Goal: Navigation & Orientation: Understand site structure

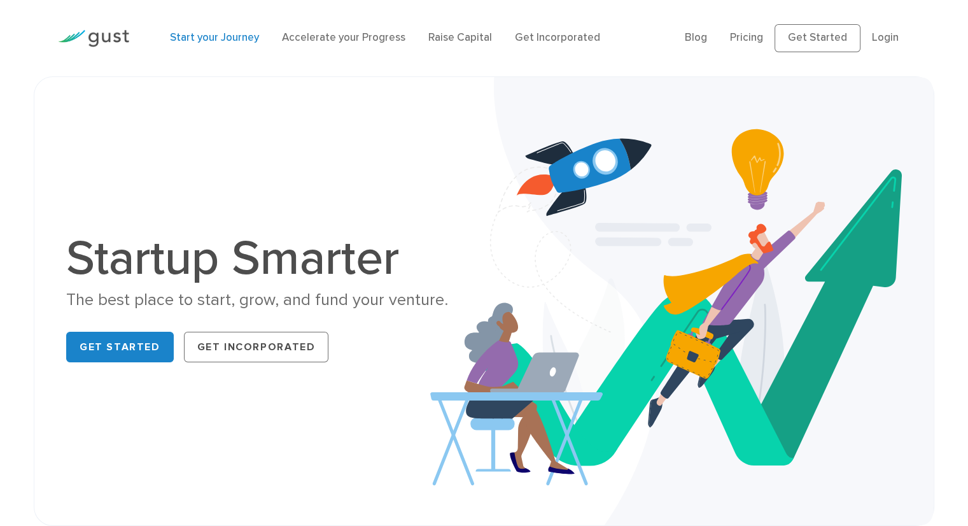
click at [225, 34] on link "Start your Journey" at bounding box center [214, 37] width 89 height 13
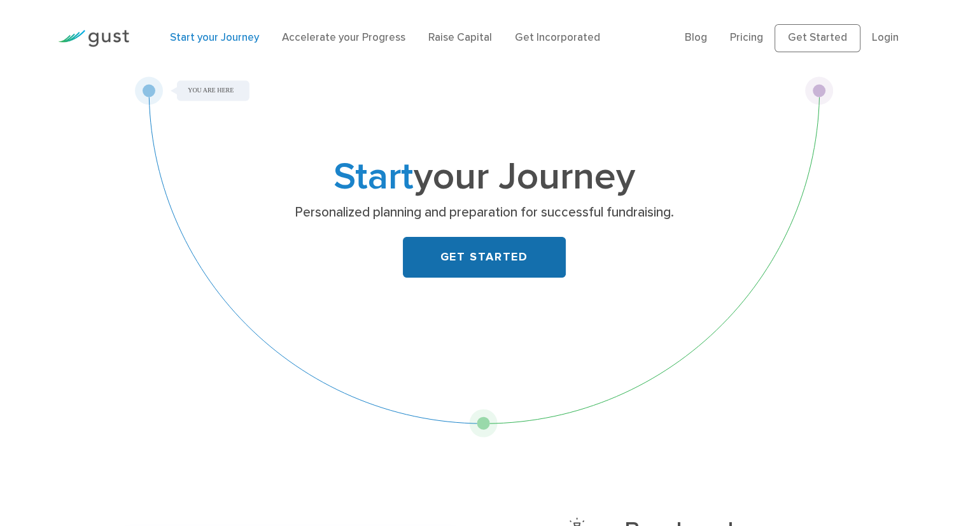
click at [496, 251] on link "GET STARTED" at bounding box center [484, 257] width 163 height 41
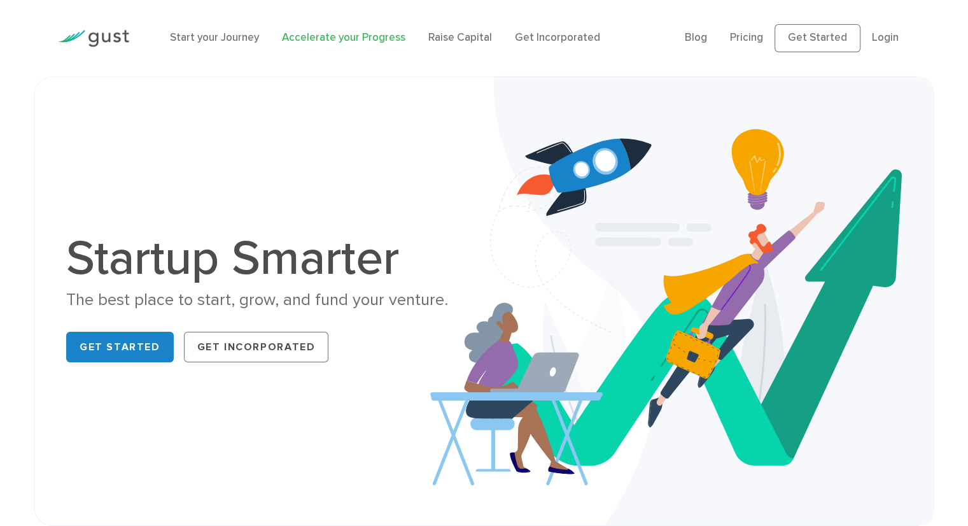
click at [314, 36] on link "Accelerate your Progress" at bounding box center [344, 37] width 124 height 13
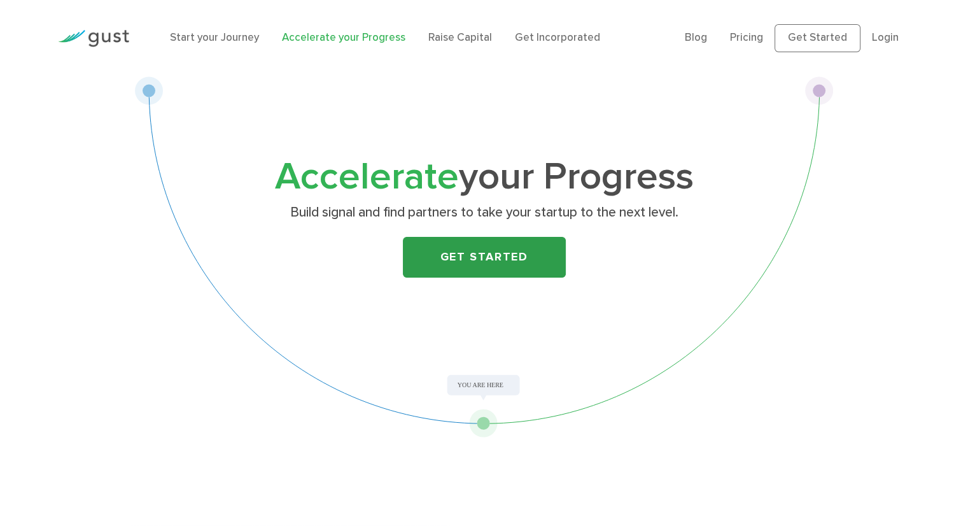
click at [465, 253] on link "Get Started" at bounding box center [484, 257] width 163 height 41
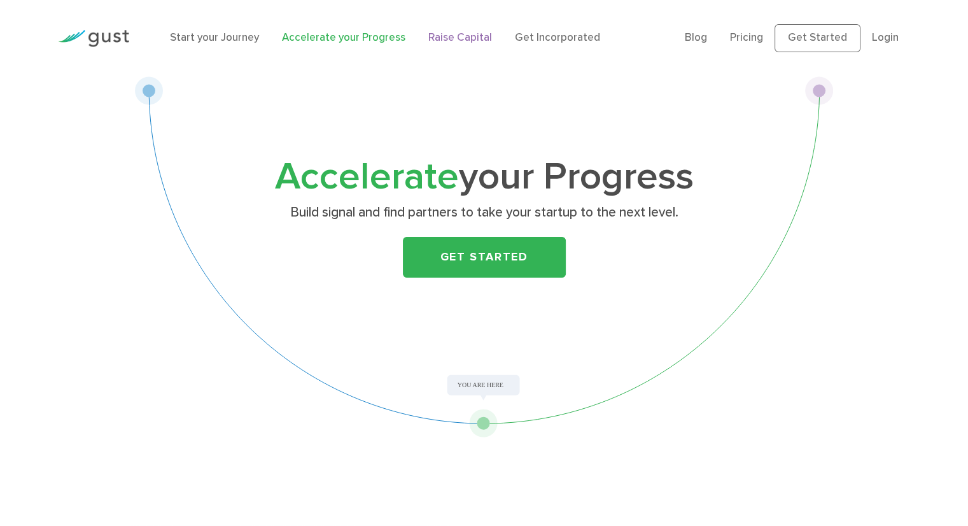
click at [466, 38] on link "Raise Capital" at bounding box center [460, 37] width 64 height 13
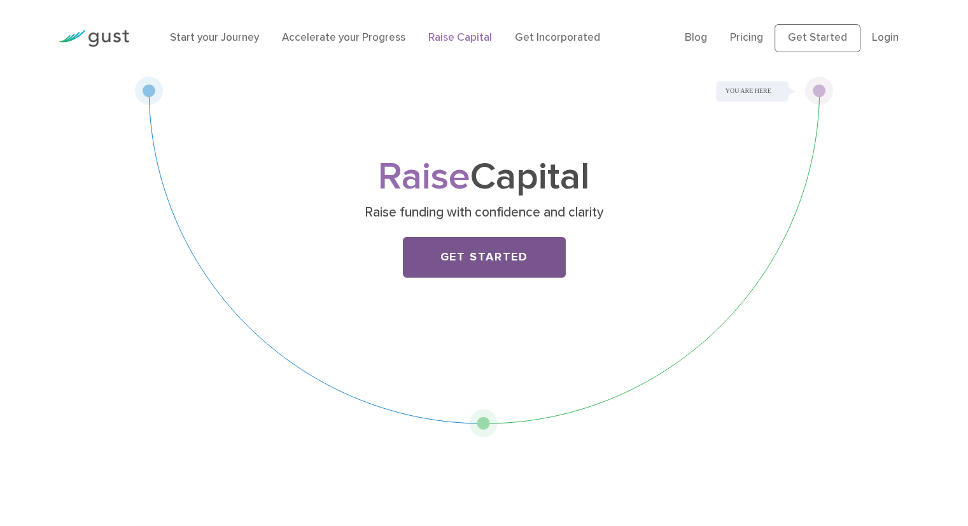
click at [456, 254] on link "Get Started" at bounding box center [484, 257] width 163 height 41
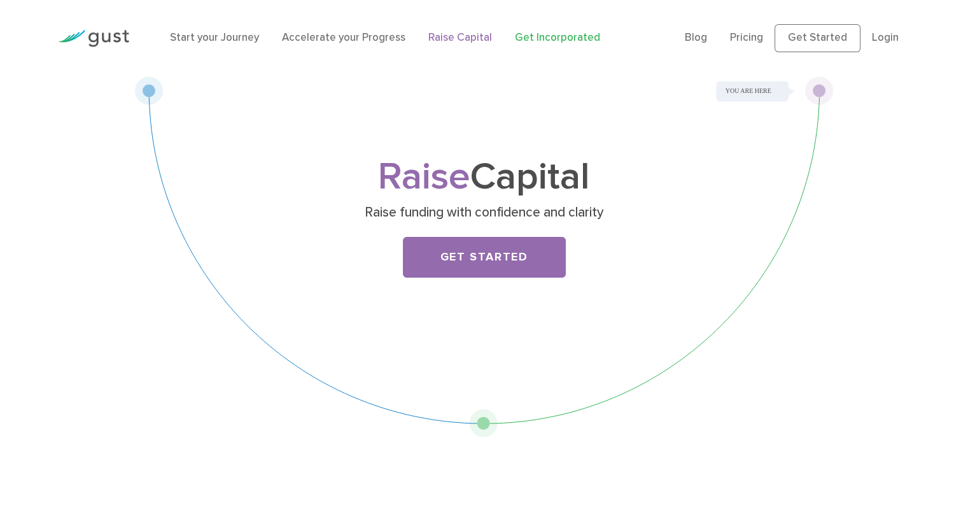
click at [530, 34] on link "Get Incorporated" at bounding box center [557, 37] width 85 height 13
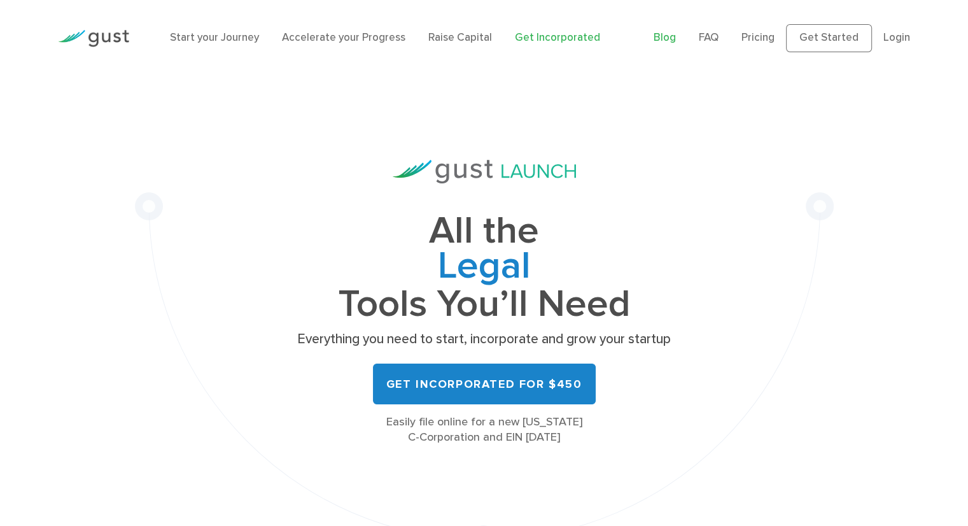
click at [674, 34] on link "Blog" at bounding box center [665, 37] width 22 height 13
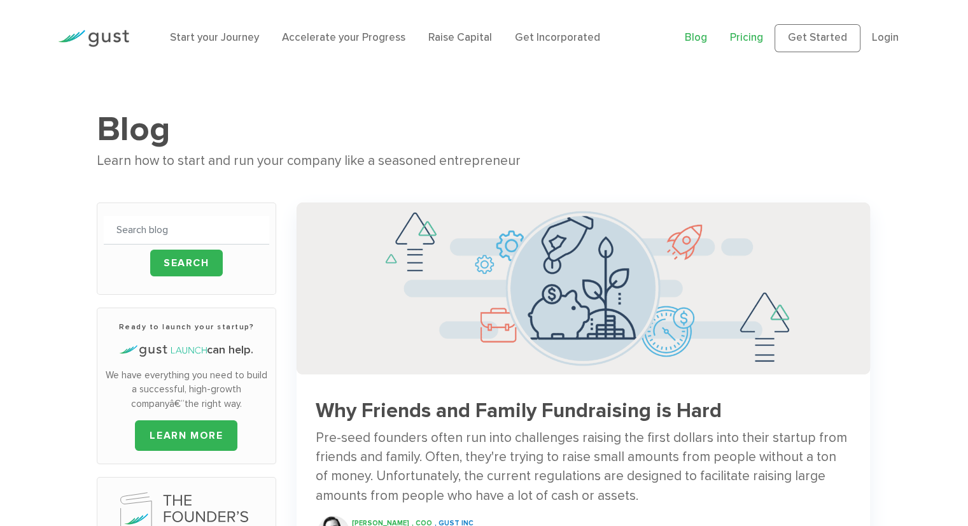
click at [752, 34] on link "Pricing" at bounding box center [746, 37] width 33 height 13
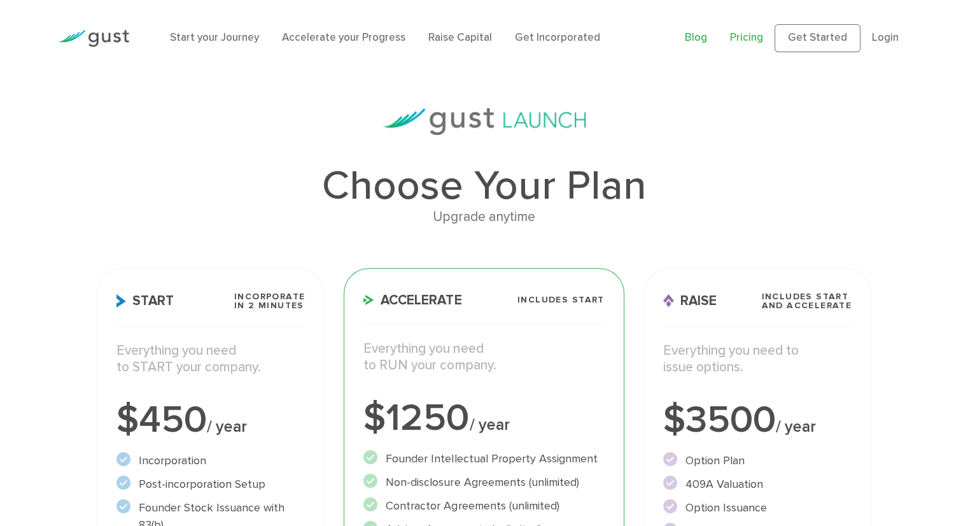
click at [698, 37] on link "Blog" at bounding box center [696, 37] width 22 height 13
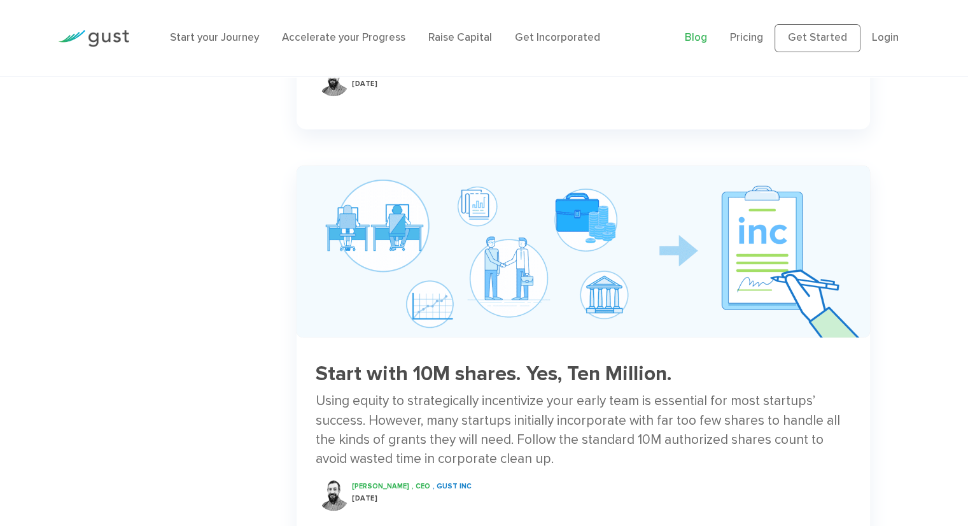
scroll to position [891, 0]
